Goal: Information Seeking & Learning: Learn about a topic

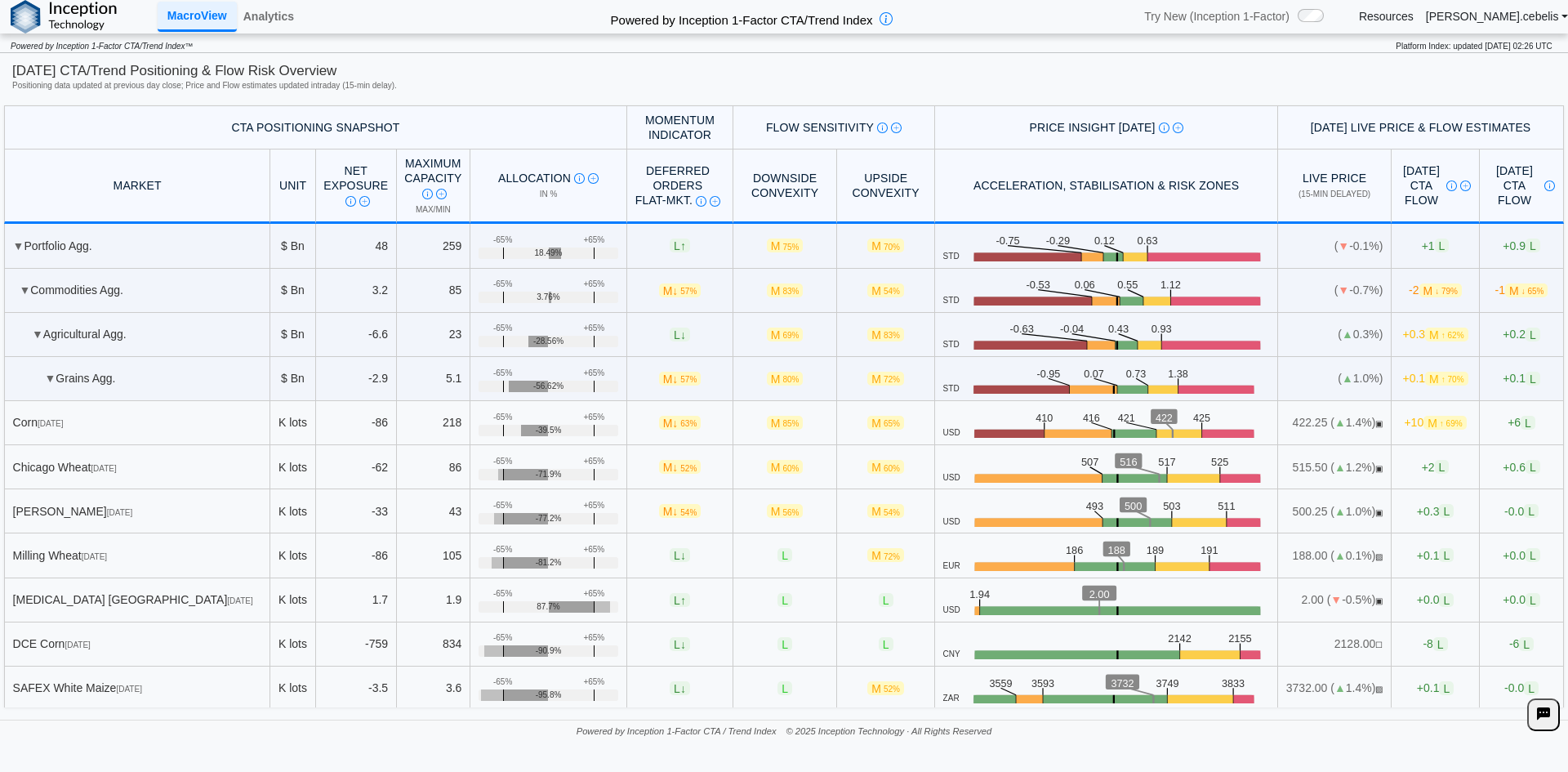
scroll to position [48, 0]
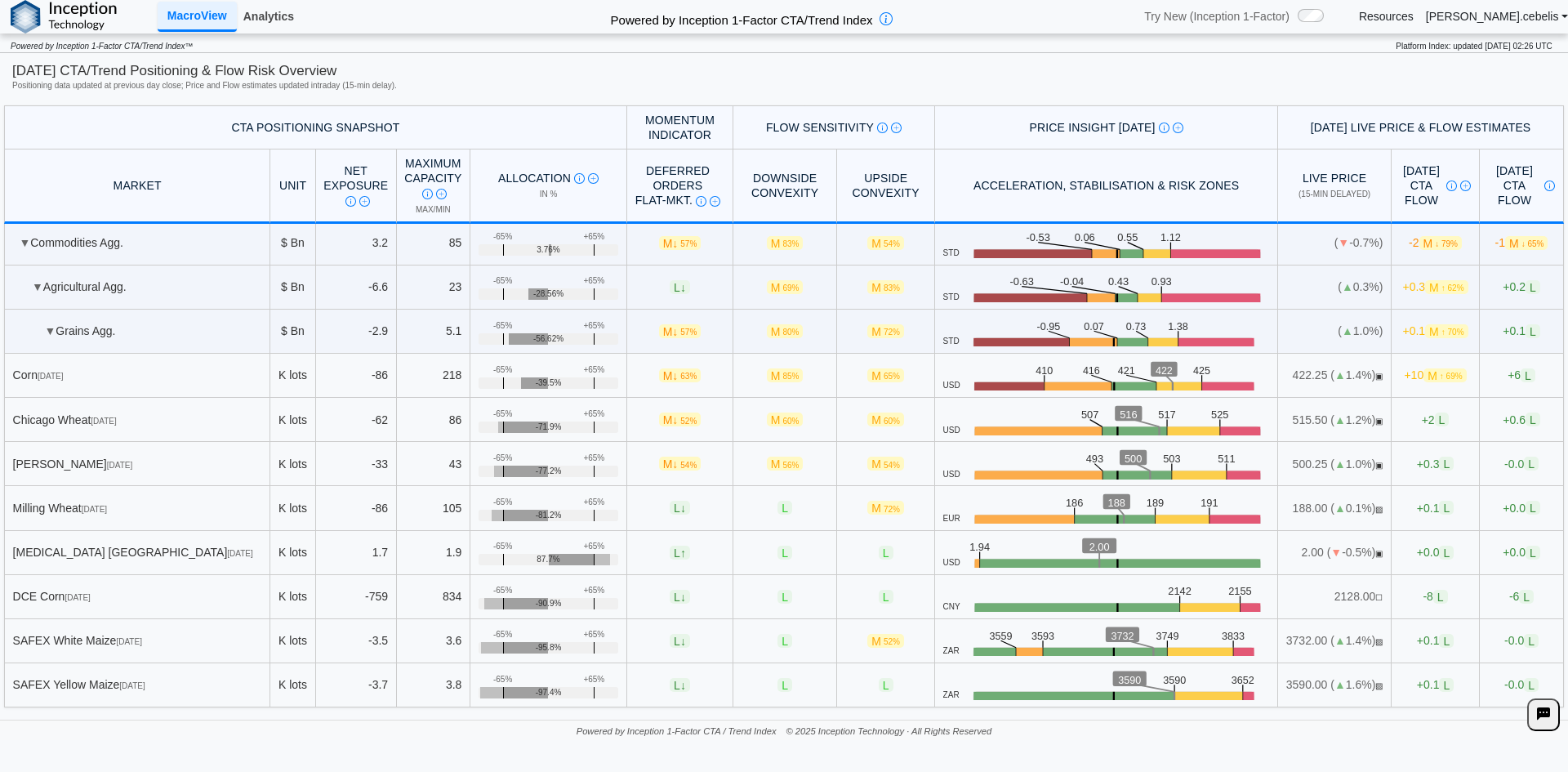
click at [265, 13] on link "Analytics" at bounding box center [268, 16] width 64 height 28
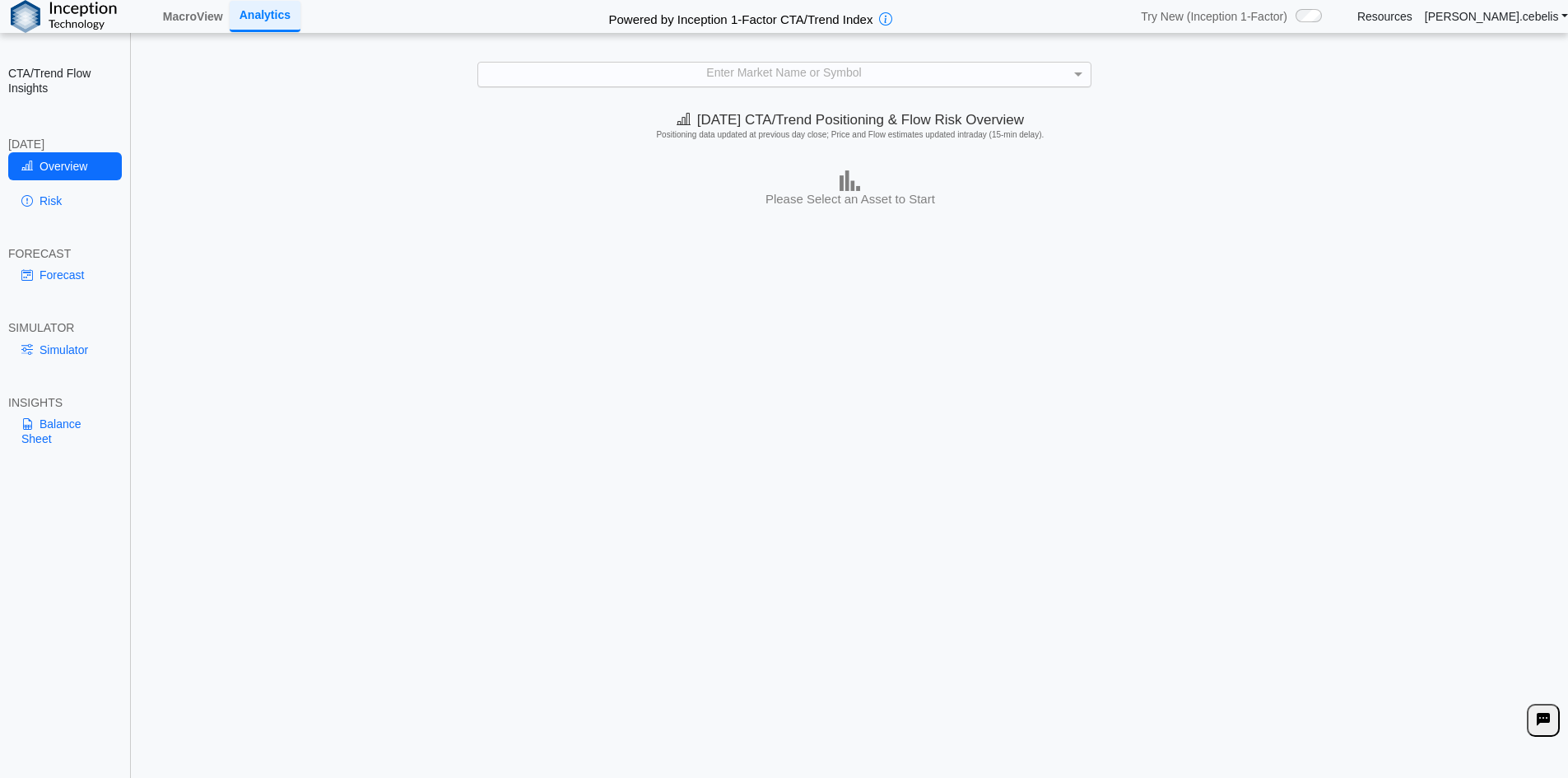
click at [667, 76] on div "Enter Market Name or Symbol" at bounding box center [784, 74] width 612 height 23
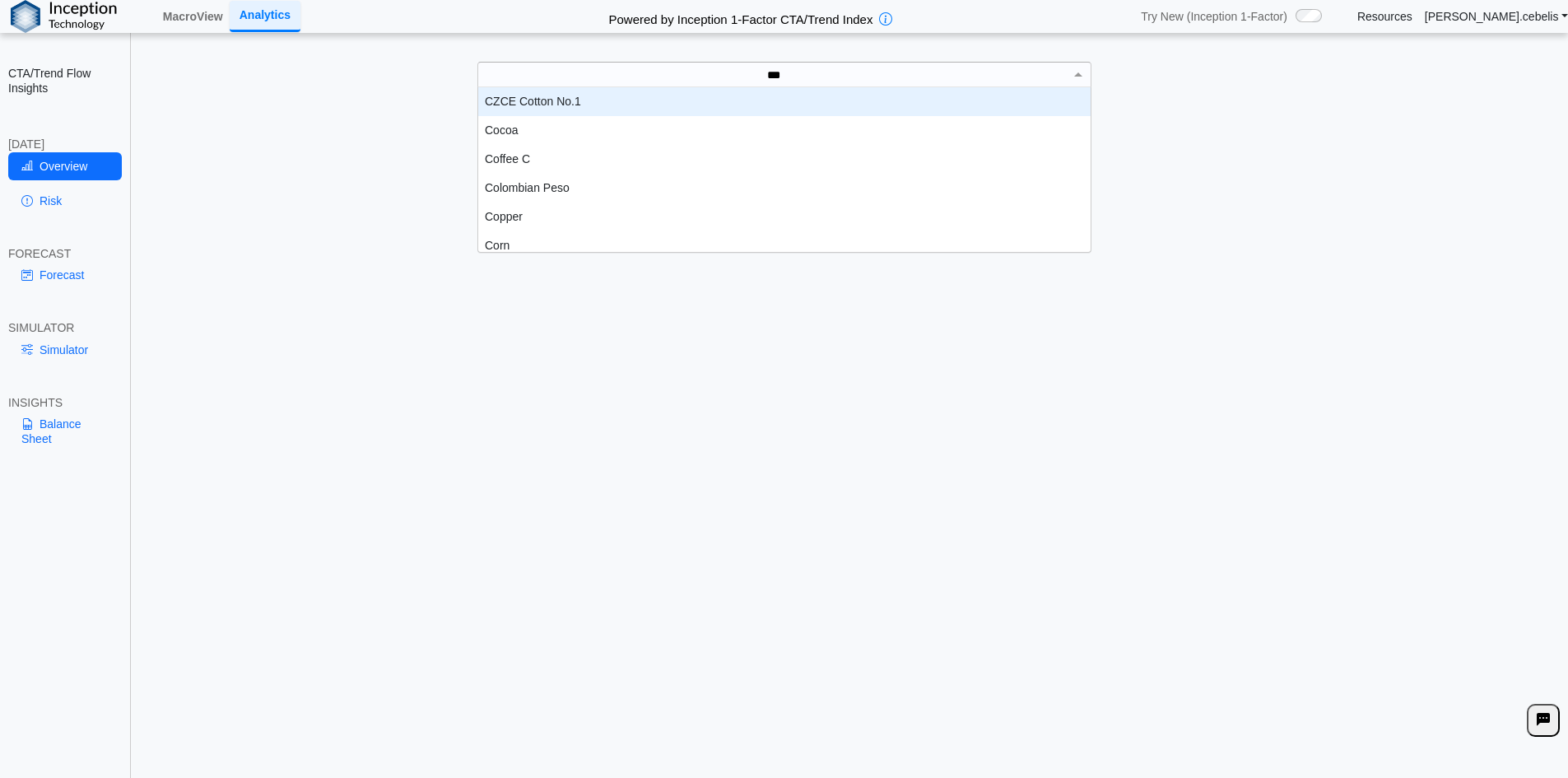
scroll to position [45, 600]
type input "****"
click at [586, 100] on div "Corn" at bounding box center [784, 102] width 612 height 29
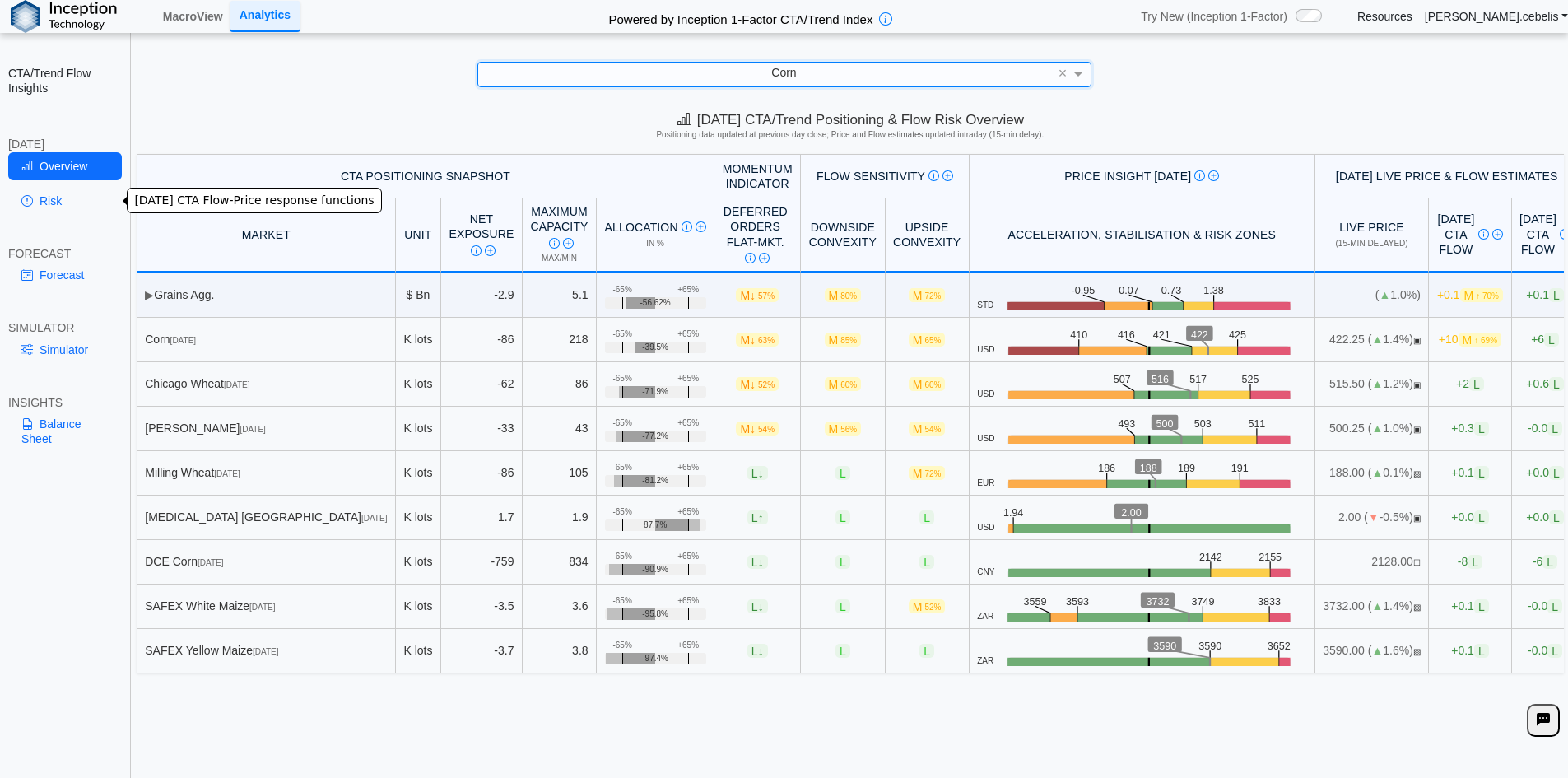
click at [55, 199] on link "Risk" at bounding box center [65, 200] width 113 height 28
